Goal: Task Accomplishment & Management: Use online tool/utility

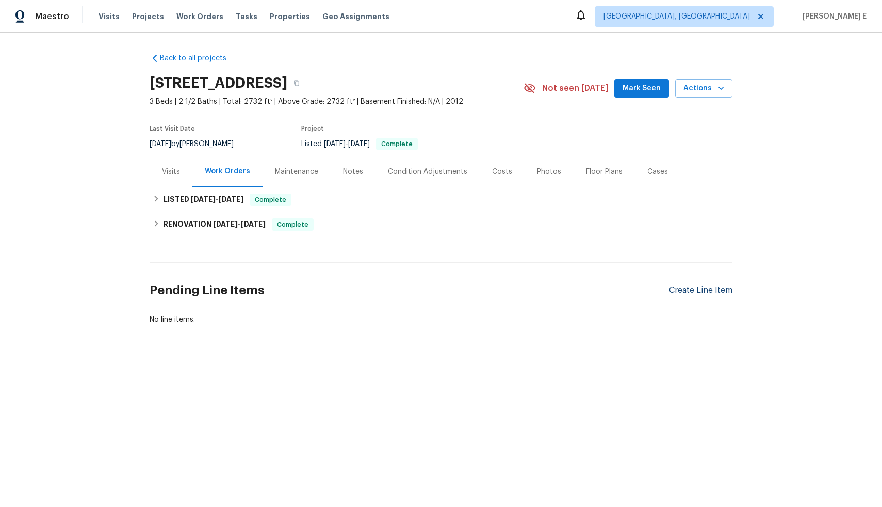
click at [718, 288] on div "Create Line Item" at bounding box center [700, 290] width 63 height 10
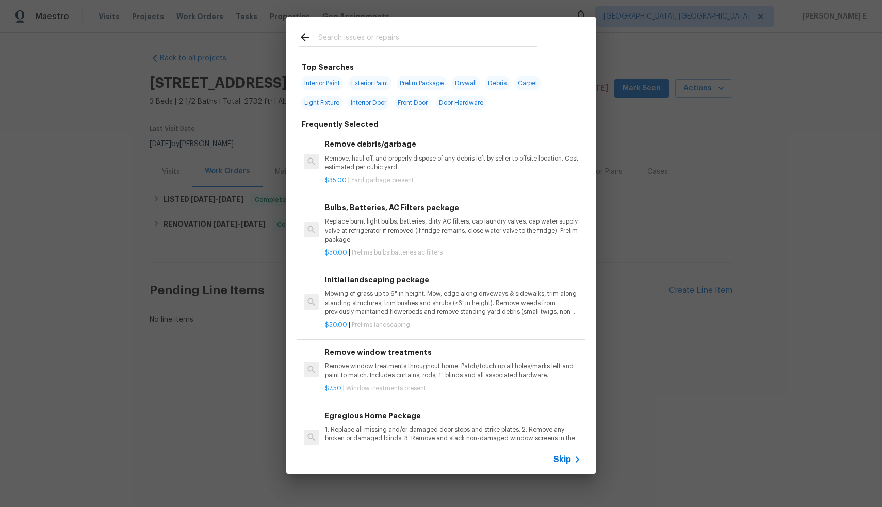
click at [566, 459] on span "Skip" at bounding box center [563, 459] width 18 height 10
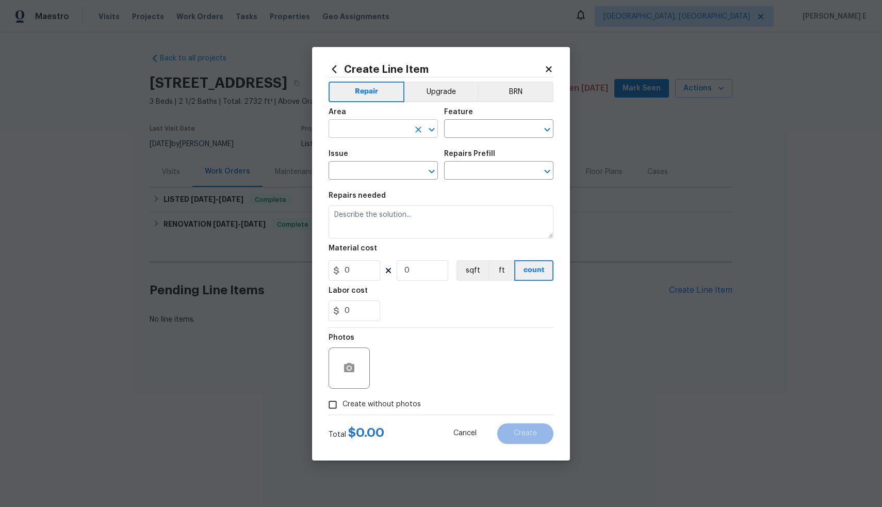
click at [348, 131] on input "text" at bounding box center [369, 130] width 80 height 16
type input "lan"
click at [411, 149] on li "Exterior Addition" at bounding box center [383, 152] width 109 height 17
type input "Exterior Addition"
click at [469, 131] on input "text" at bounding box center [484, 130] width 80 height 16
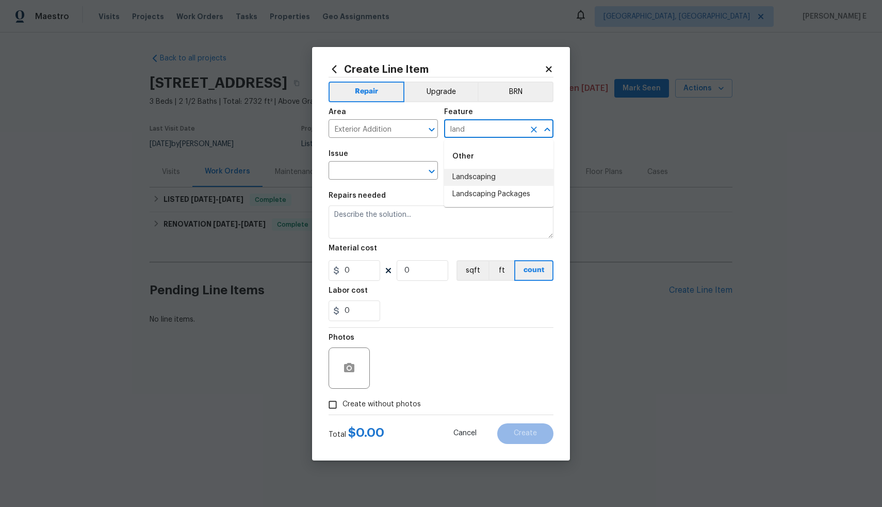
click at [478, 182] on li "Landscaping" at bounding box center [498, 177] width 109 height 17
type input "Landscaping"
click at [388, 176] on input "text" at bounding box center [369, 172] width 80 height 16
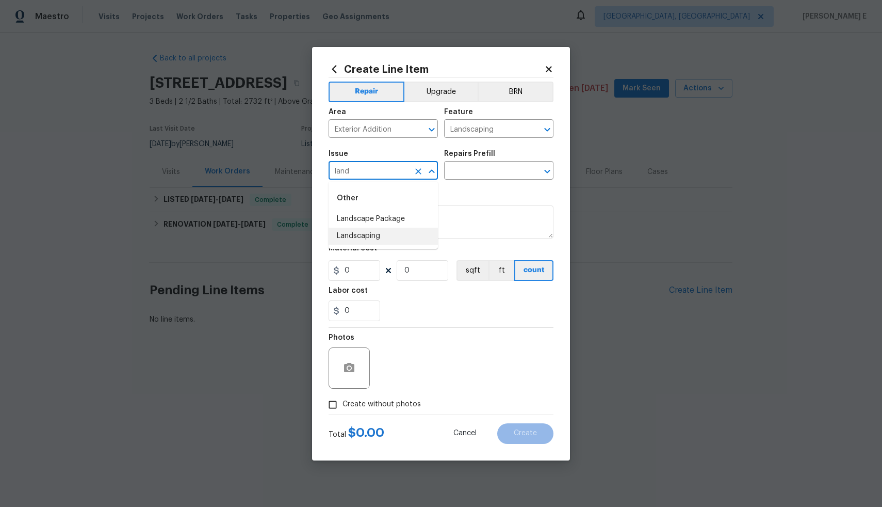
click at [373, 235] on li "Landscaping" at bounding box center [383, 236] width 109 height 17
type input "Landscaping"
click at [478, 174] on input "text" at bounding box center [484, 172] width 80 height 16
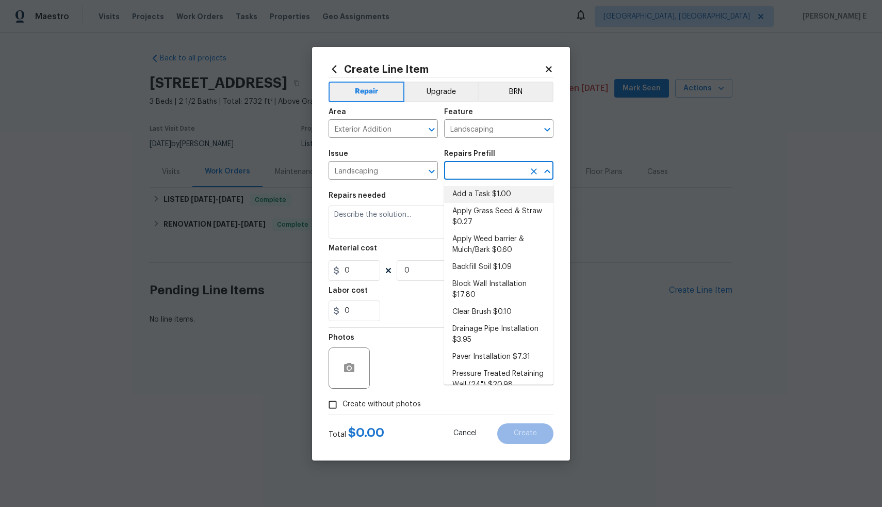
click at [477, 192] on li "Add a Task $1.00" at bounding box center [498, 194] width 109 height 17
type input "Add a Task $1.00"
type textarea "HPM to detail"
type input "1"
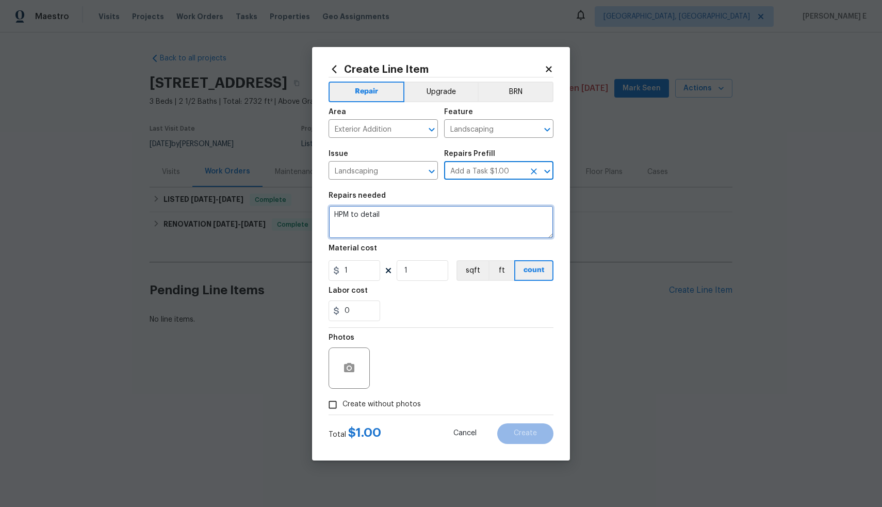
click at [420, 230] on textarea "HPM to detail" at bounding box center [441, 221] width 225 height 33
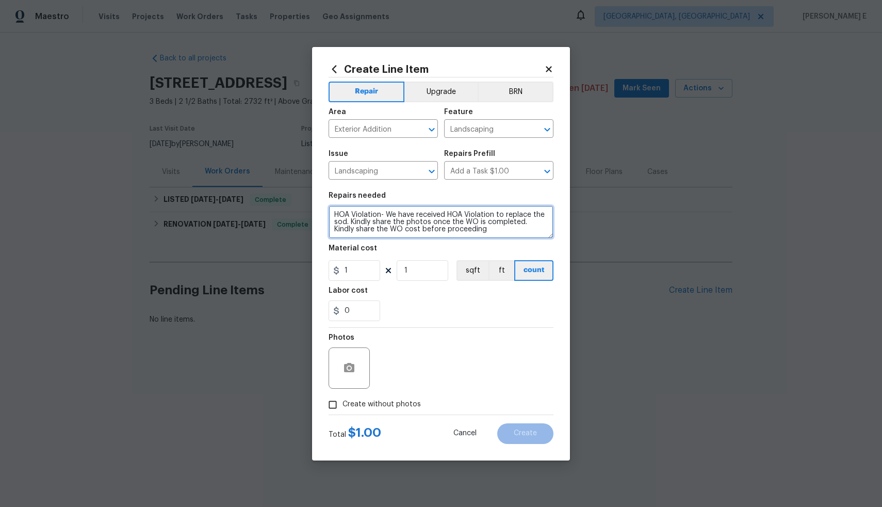
type textarea "HOA Violation- We have received HOA Violation to replace the sod. Kindly share …"
click at [359, 277] on input "1" at bounding box center [355, 270] width 52 height 21
type input "75"
click at [332, 409] on input "Create without photos" at bounding box center [333, 405] width 20 height 20
checkbox input "true"
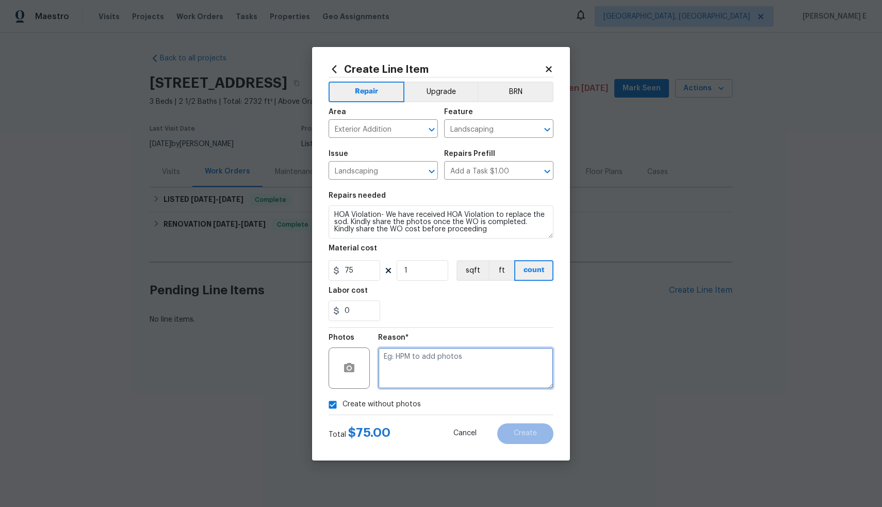
click at [464, 367] on textarea at bounding box center [465, 367] width 175 height 41
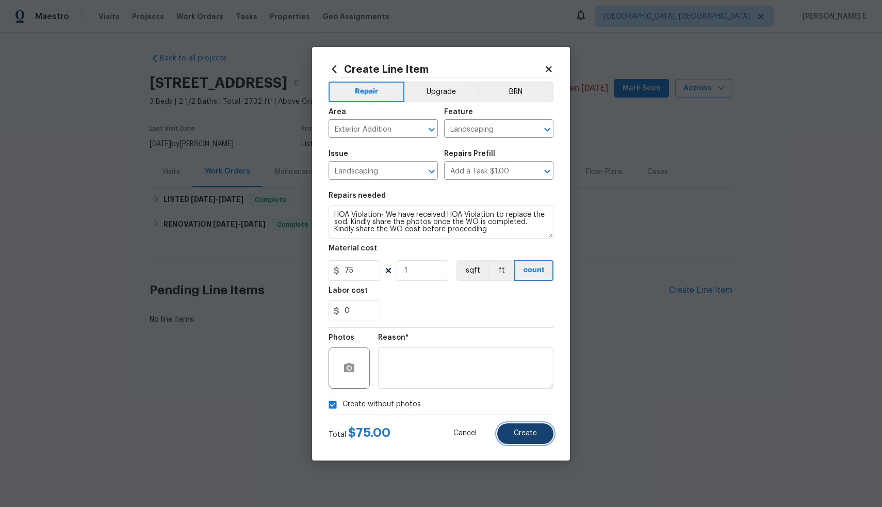
click at [517, 434] on span "Create" at bounding box center [525, 433] width 23 height 8
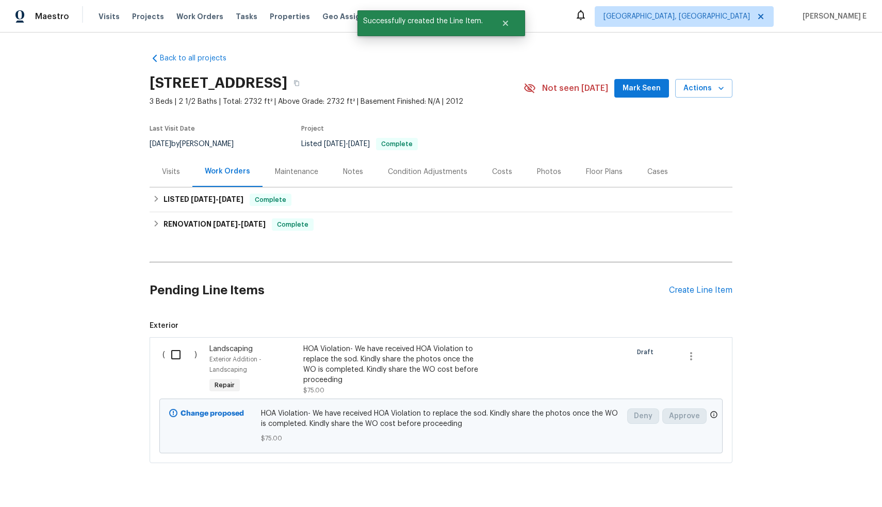
click at [174, 352] on input "checkbox" at bounding box center [179, 355] width 29 height 22
checkbox input "true"
click at [824, 479] on span "Create Work Order" at bounding box center [823, 481] width 69 height 13
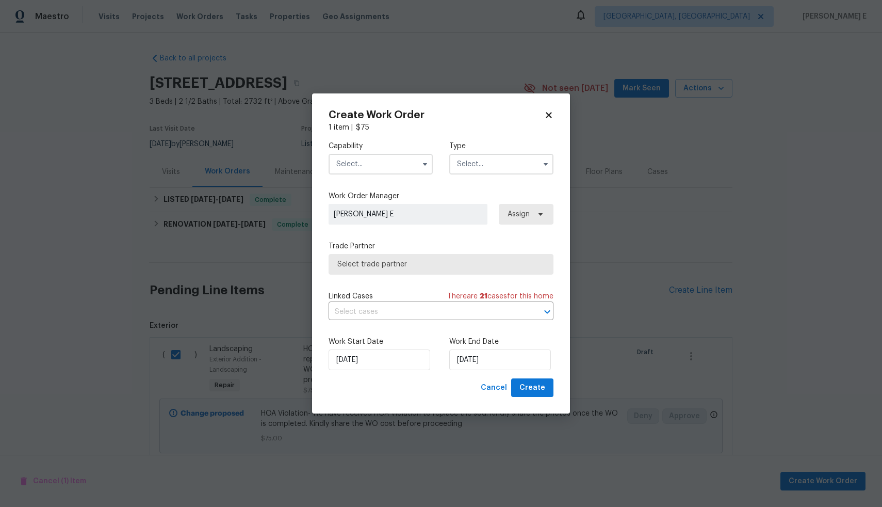
click at [404, 170] on input "text" at bounding box center [381, 164] width 104 height 21
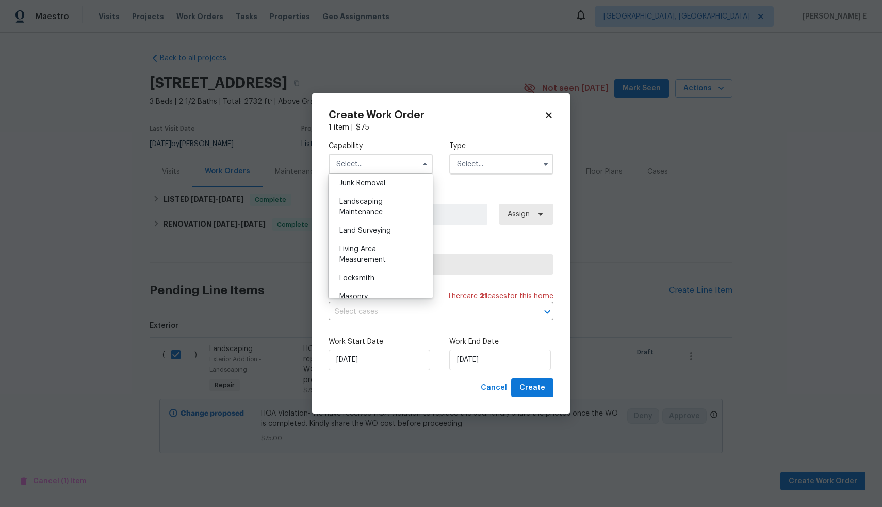
scroll to position [663, 0]
click at [364, 215] on span "Landscaping Maintenance" at bounding box center [360, 207] width 43 height 18
type input "Landscaping Maintenance"
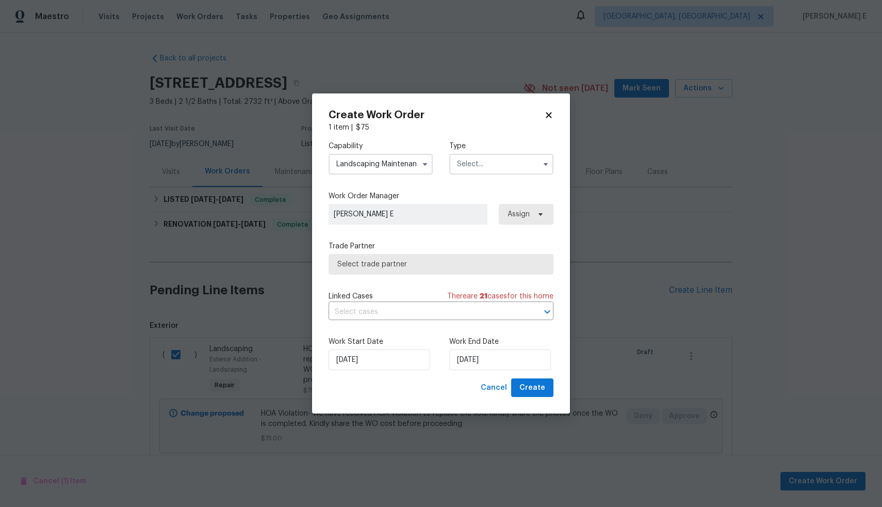
click at [492, 171] on input "text" at bounding box center [501, 164] width 104 height 21
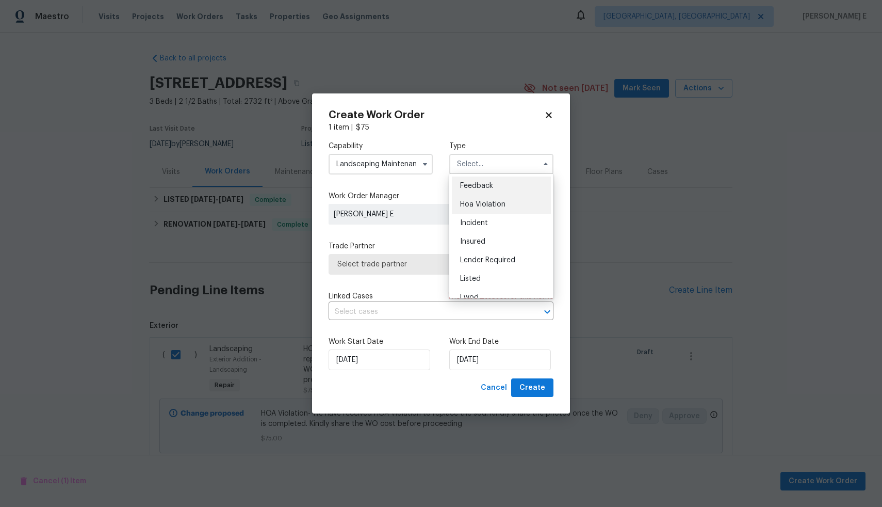
click at [489, 205] on span "Hoa Violation" at bounding box center [482, 204] width 45 height 7
type input "Hoa Violation"
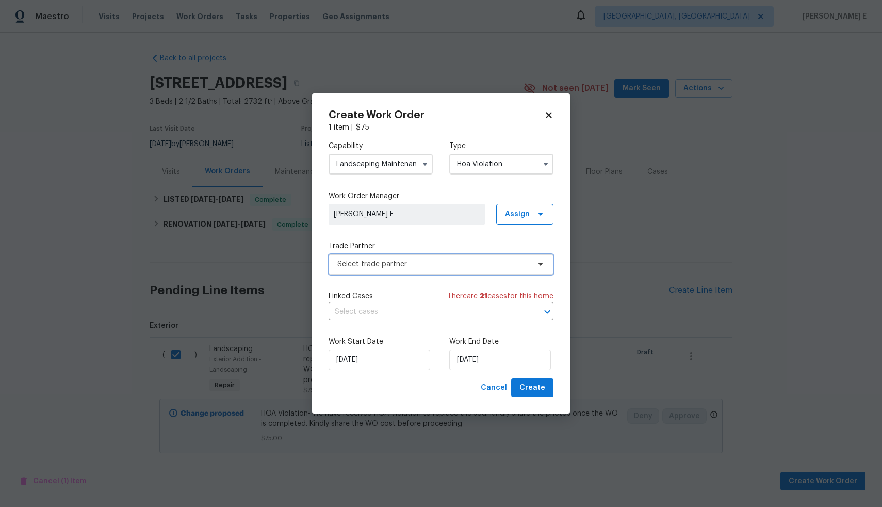
click at [423, 265] on span "Select trade partner" at bounding box center [433, 264] width 192 height 10
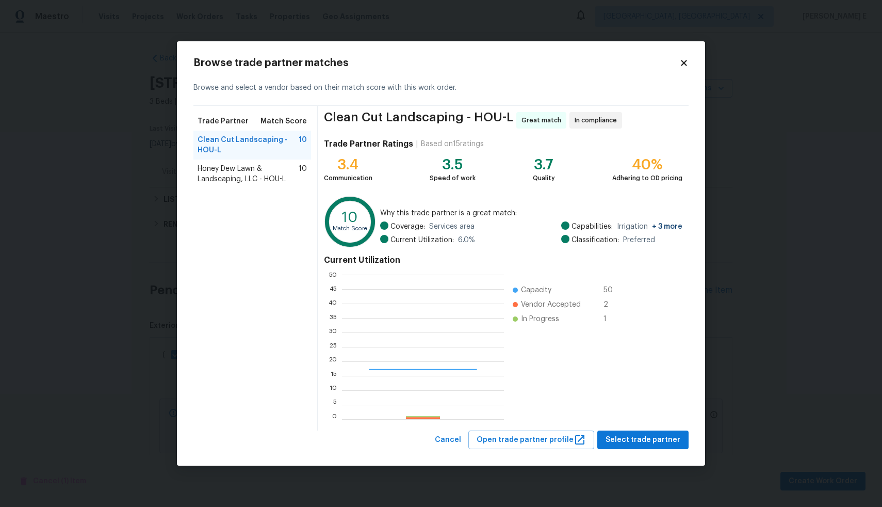
scroll to position [137, 154]
click at [273, 174] on span "Honey Dew Lawn & Landscaping, LLC - HOU-L" at bounding box center [248, 174] width 101 height 21
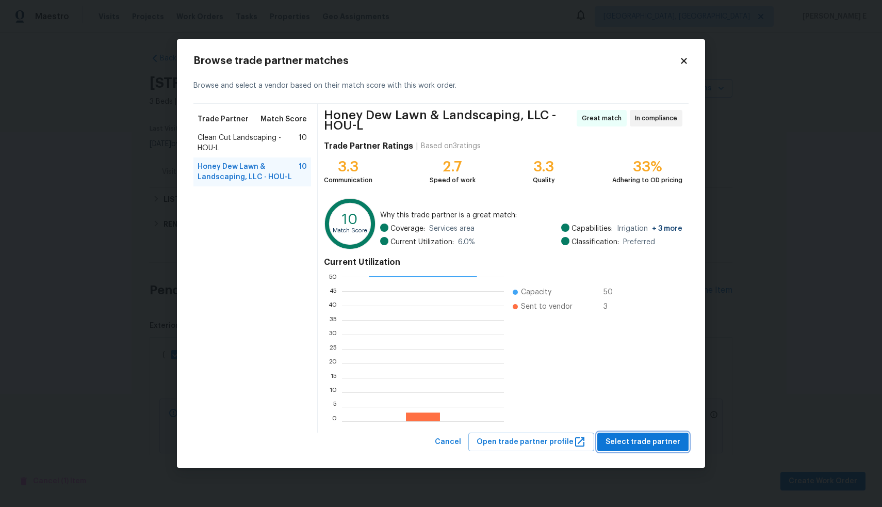
click at [655, 443] on span "Select trade partner" at bounding box center [643, 441] width 75 height 13
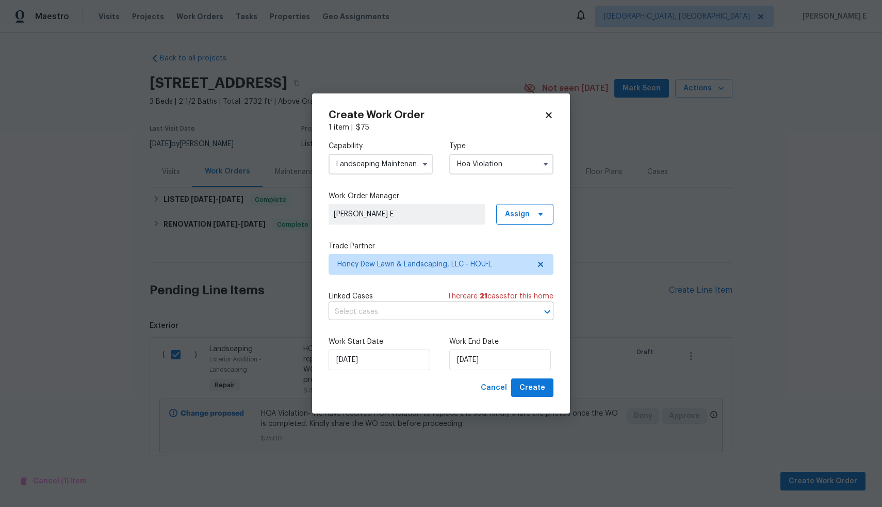
click at [397, 309] on input "text" at bounding box center [427, 312] width 196 height 16
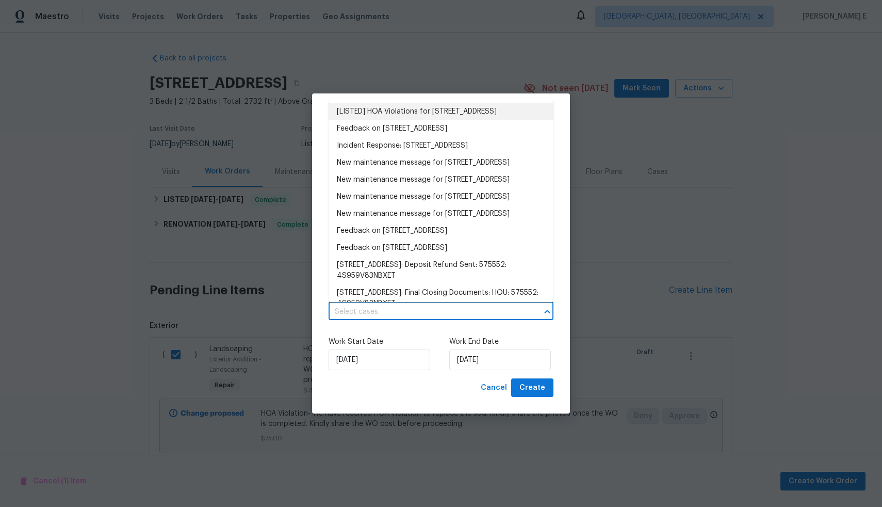
click at [395, 108] on li "[LISTED] HOA Violations for 27011 Camirillo Creek Ln, Katy, TX 77494" at bounding box center [441, 111] width 225 height 17
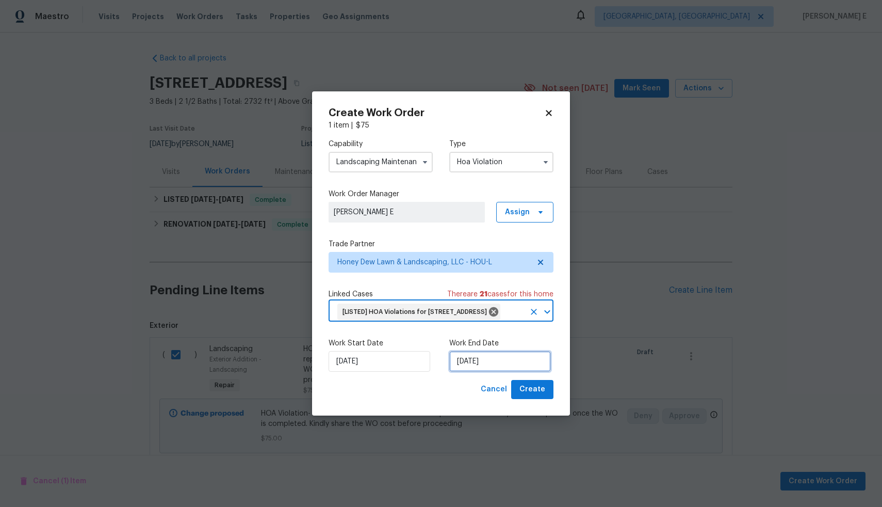
click at [482, 371] on input "[DATE]" at bounding box center [500, 361] width 102 height 21
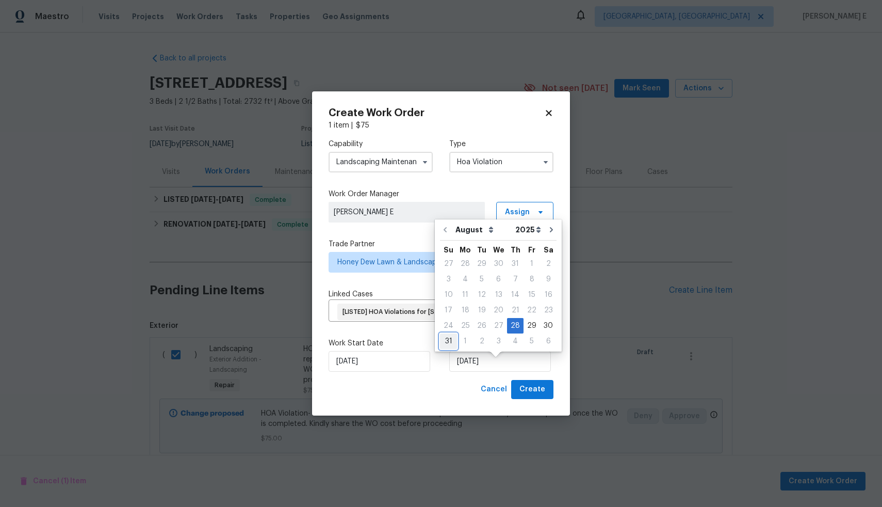
click at [449, 343] on div "31" at bounding box center [448, 341] width 17 height 14
type input "31/08/2025"
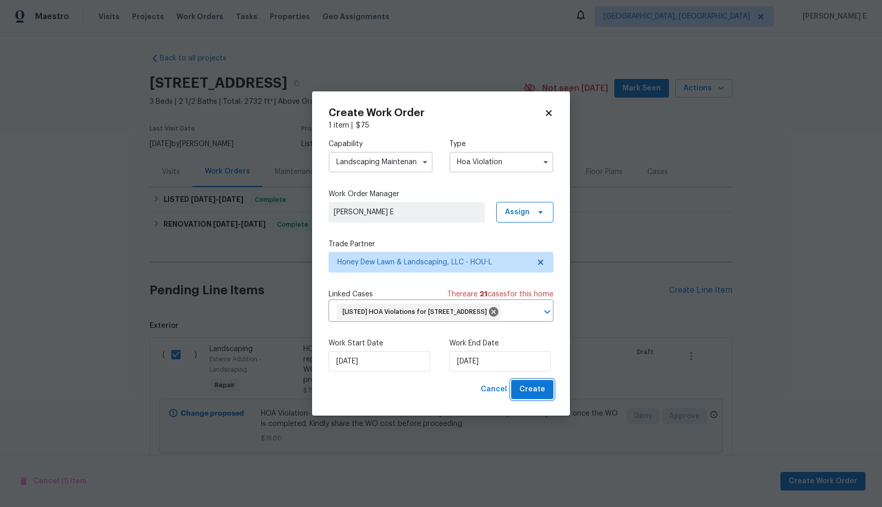
click at [542, 396] on span "Create" at bounding box center [532, 389] width 26 height 13
checkbox input "false"
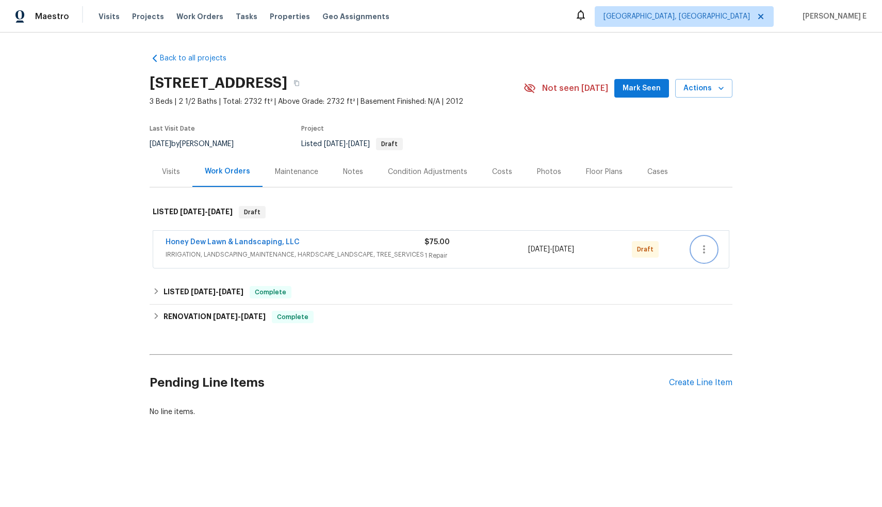
click at [707, 256] on button "button" at bounding box center [704, 249] width 25 height 25
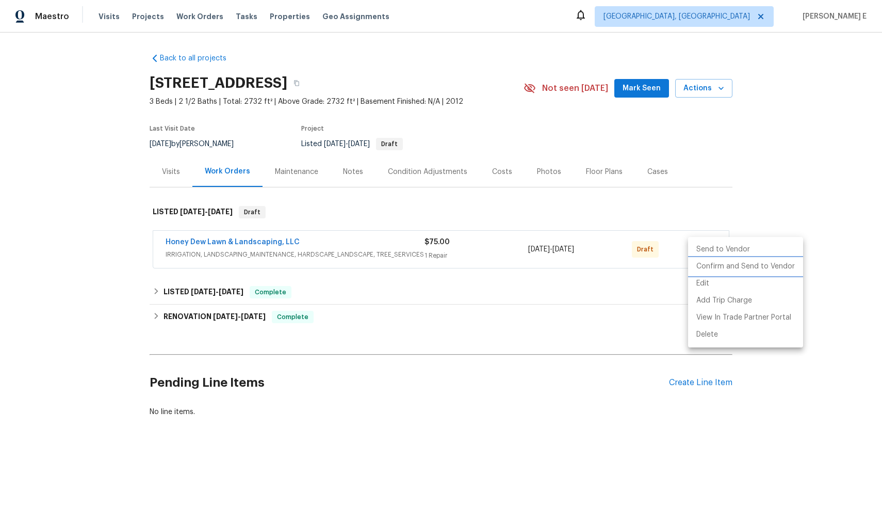
click at [723, 271] on li "Confirm and Send to Vendor" at bounding box center [745, 266] width 115 height 17
click at [831, 144] on div at bounding box center [441, 253] width 882 height 507
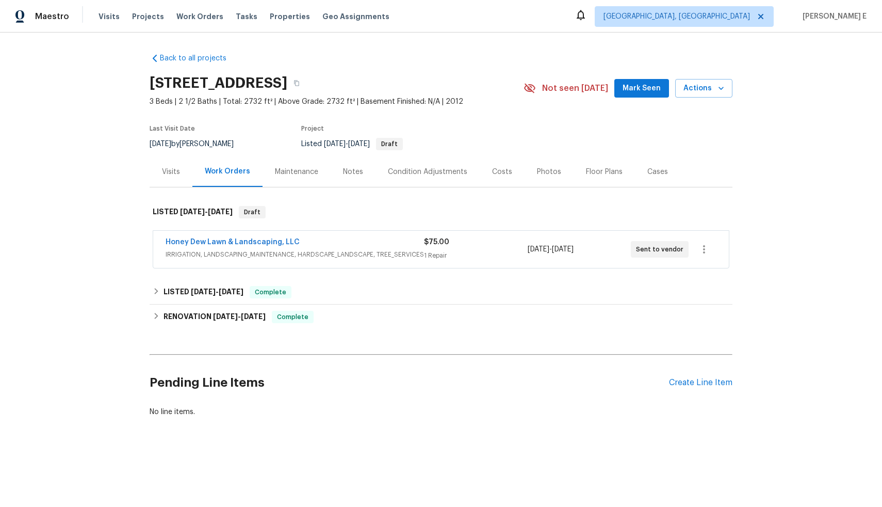
click at [831, 144] on div "Edit Add Trip Charge View In Trade Partner Portal Delete" at bounding box center [441, 253] width 882 height 507
click at [831, 144] on div "Back to all projects 27011 Camirillo Creek Ln, Katy, TX 77494 3 Beds | 2 1/2 Ba…" at bounding box center [441, 260] width 882 height 454
drag, startPoint x: 293, startPoint y: 243, endPoint x: 137, endPoint y: 239, distance: 155.3
click at [137, 239] on div "Back to all projects 27011 Camirillo Creek Ln, Katy, TX 77494 3 Beds | 2 1/2 Ba…" at bounding box center [441, 260] width 882 height 454
copy link "Honey Dew Lawn & Landscaping, LLC"
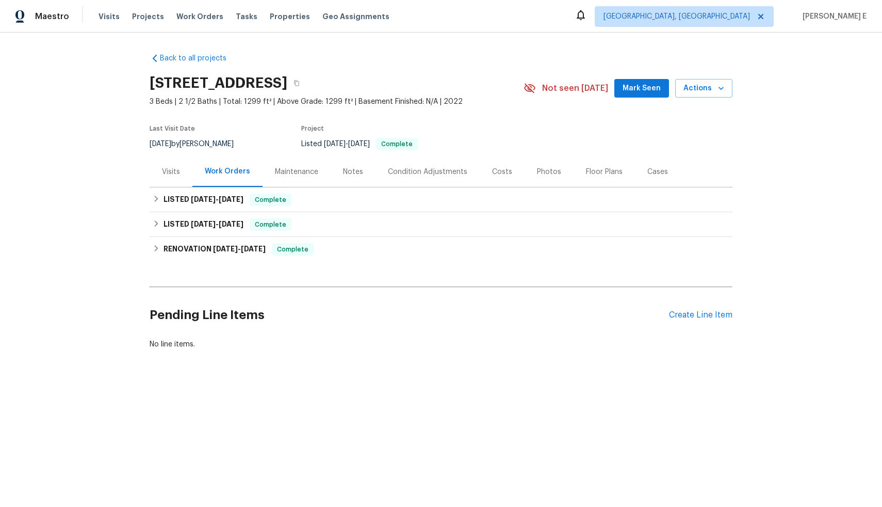
click at [163, 172] on div "Visits" at bounding box center [171, 172] width 18 height 10
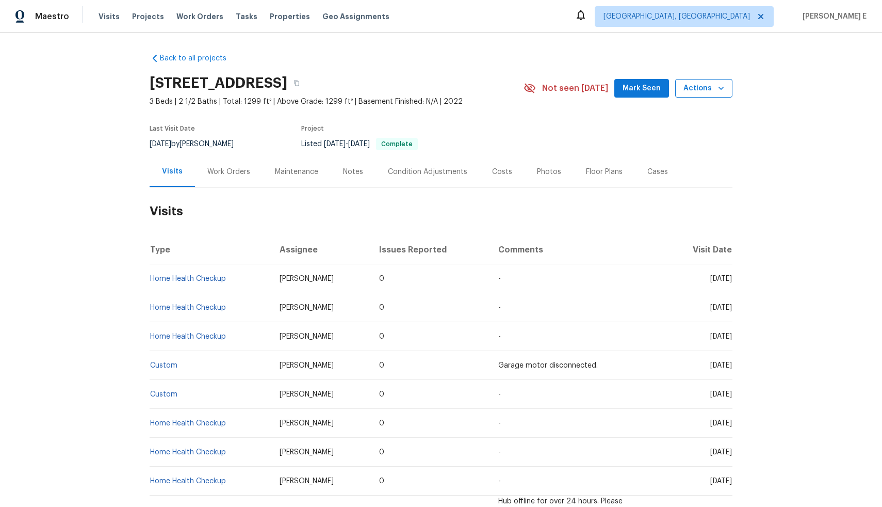
click at [716, 92] on icon "button" at bounding box center [721, 88] width 10 height 10
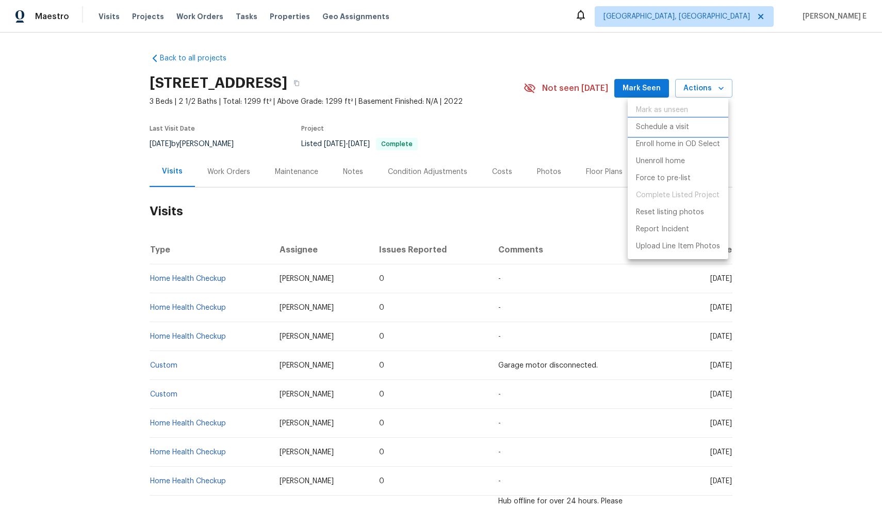
click at [678, 125] on p "Schedule a visit" at bounding box center [662, 127] width 53 height 11
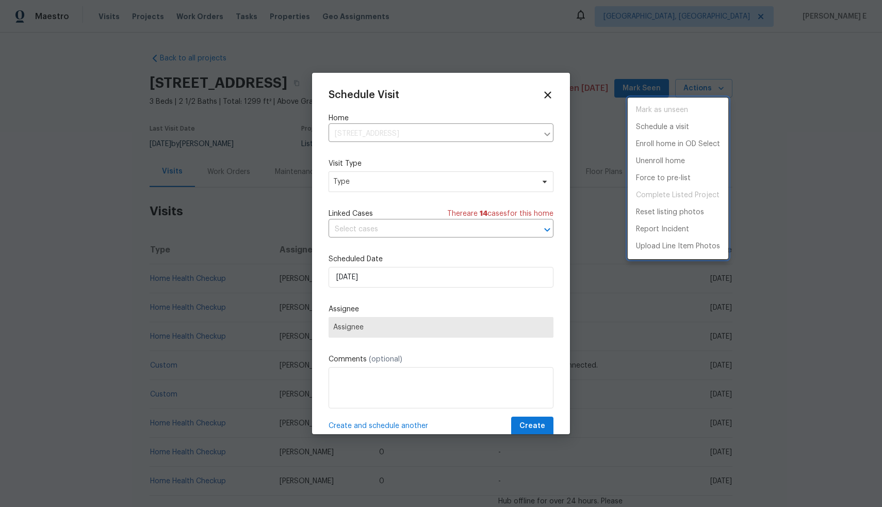
click at [410, 179] on div at bounding box center [441, 253] width 882 height 507
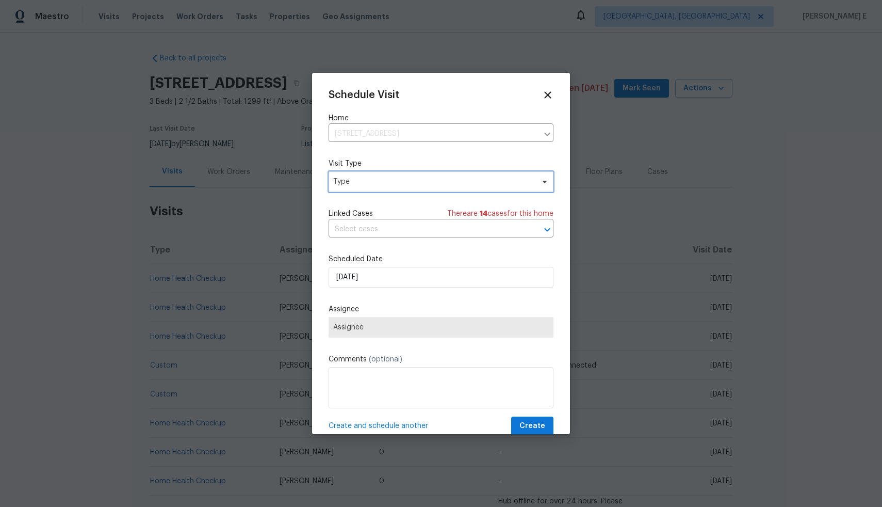
click at [410, 179] on span "Type" at bounding box center [433, 181] width 201 height 10
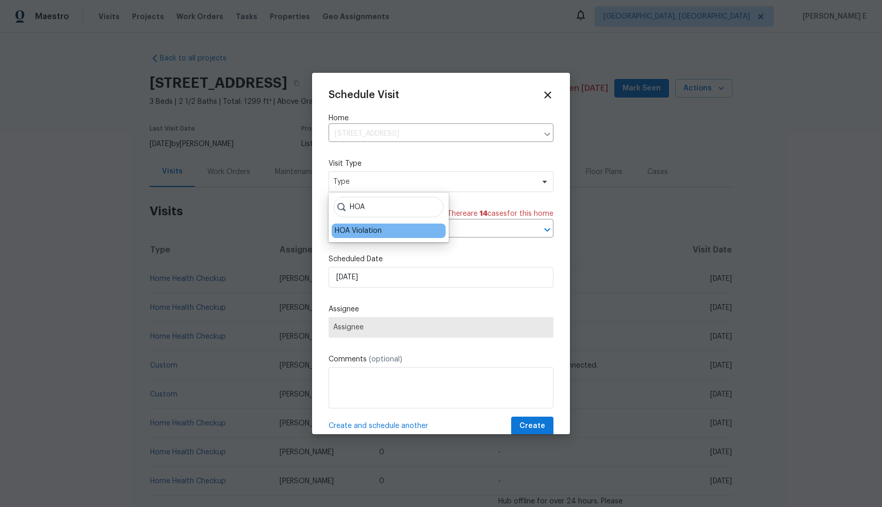
type input "HOA"
click at [366, 232] on div "HOA Violation" at bounding box center [358, 230] width 47 height 10
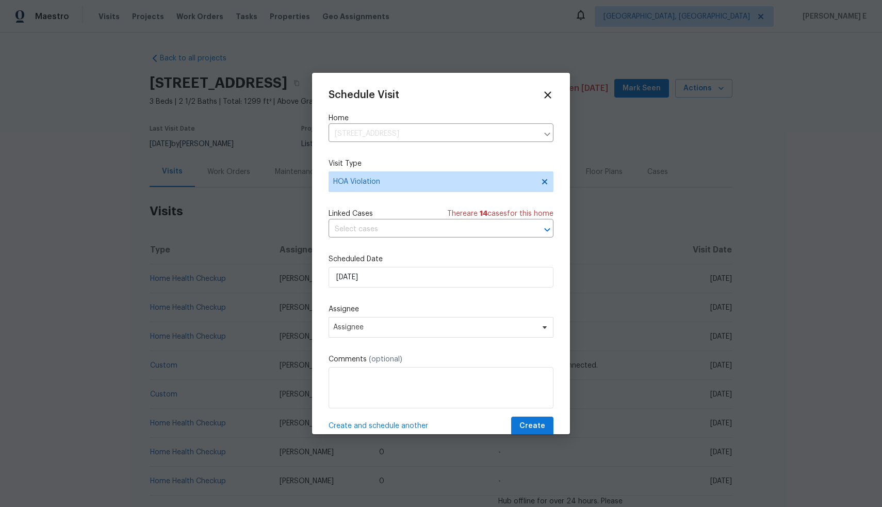
click at [366, 232] on input "text" at bounding box center [427, 229] width 196 height 16
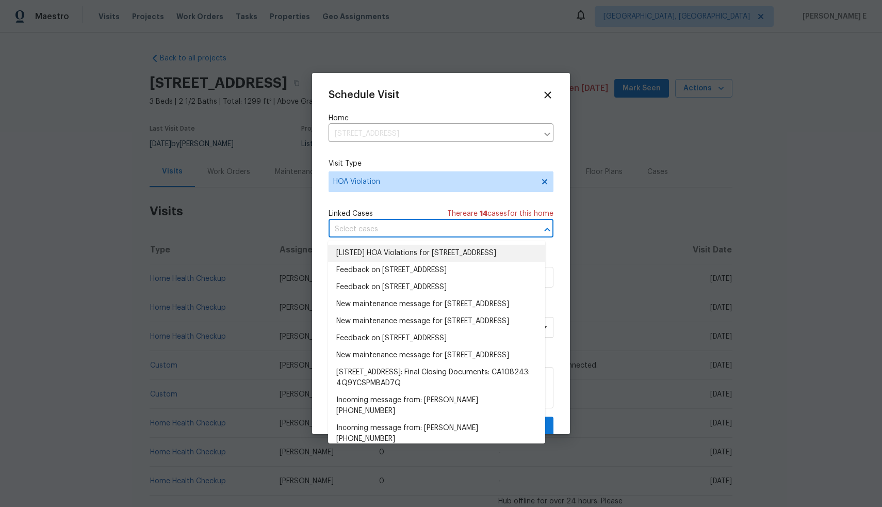
click at [366, 253] on li "[LISTED] HOA Violations for [STREET_ADDRESS]" at bounding box center [436, 253] width 217 height 17
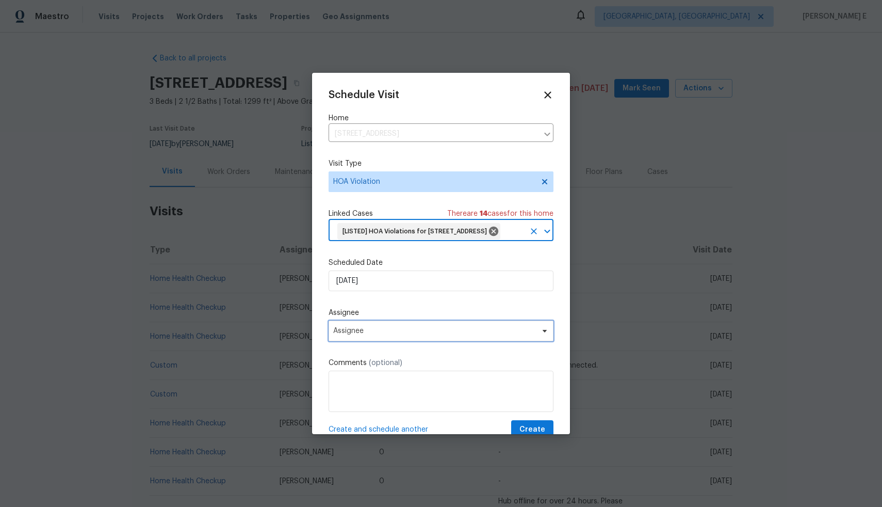
click at [353, 341] on span "Assignee" at bounding box center [441, 330] width 225 height 21
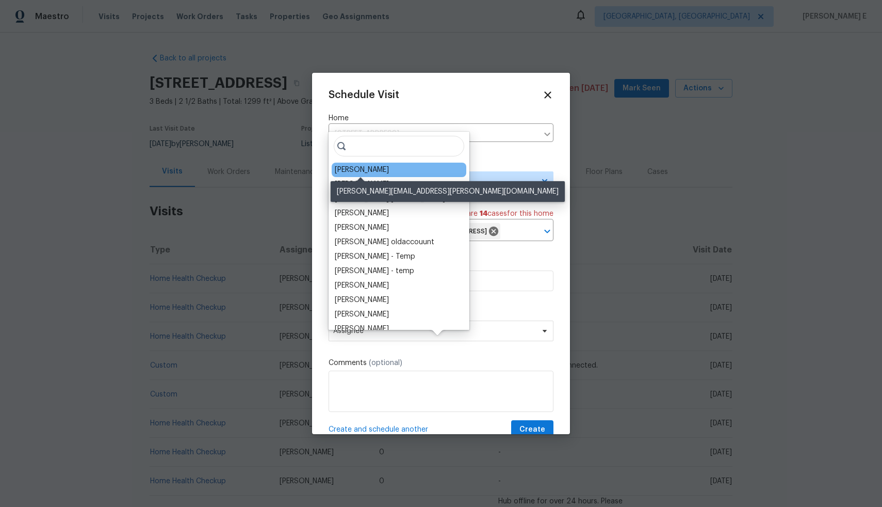
click at [378, 172] on div "[PERSON_NAME]" at bounding box center [362, 170] width 54 height 10
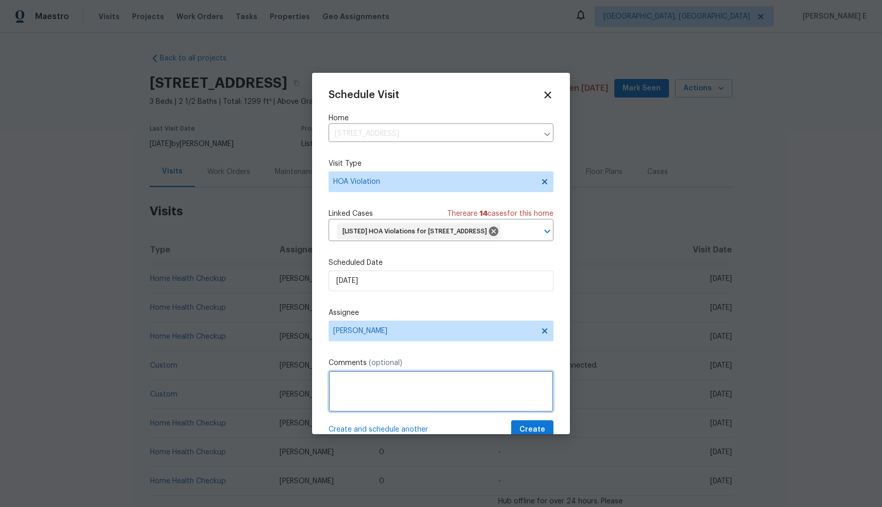
click at [344, 412] on textarea at bounding box center [441, 390] width 225 height 41
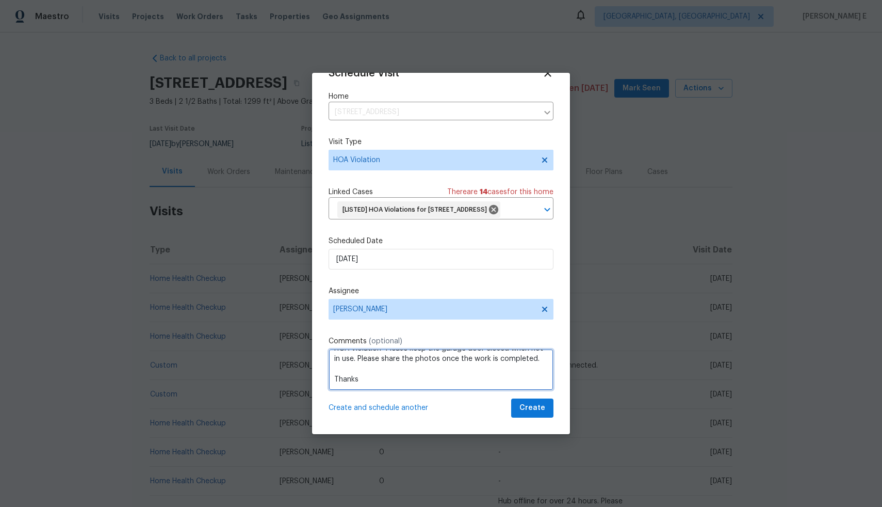
type textarea "HOA Violation- Please keep the garage door closed when not in use. Please share…"
click at [529, 411] on span "Create" at bounding box center [532, 407] width 26 height 13
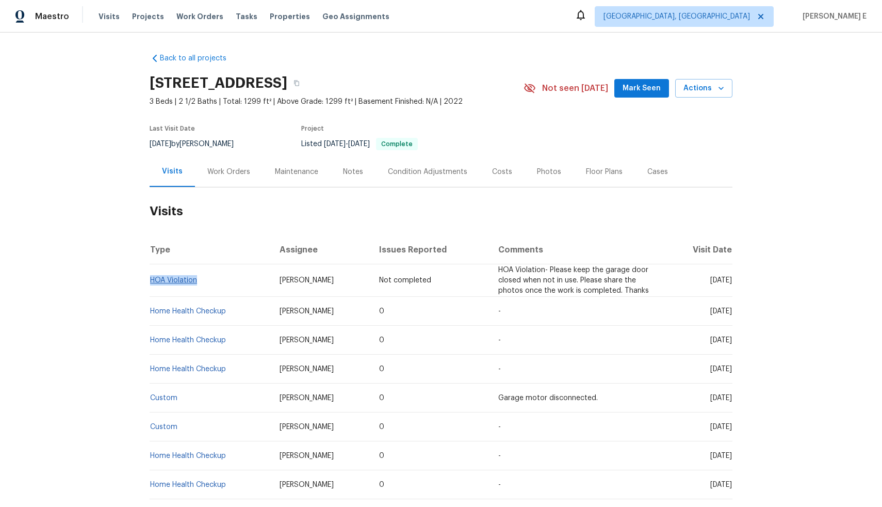
drag, startPoint x: 196, startPoint y: 280, endPoint x: 148, endPoint y: 283, distance: 48.6
click at [150, 283] on td "HOA Violation" at bounding box center [211, 280] width 122 height 33
copy link "HOA Violation"
